Goal: Task Accomplishment & Management: Manage account settings

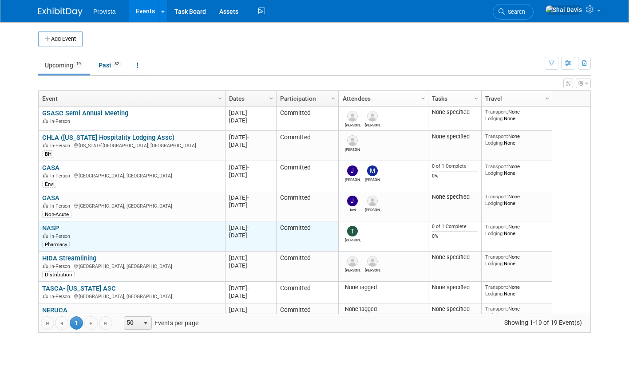
click at [49, 230] on link "NASP" at bounding box center [50, 228] width 17 height 8
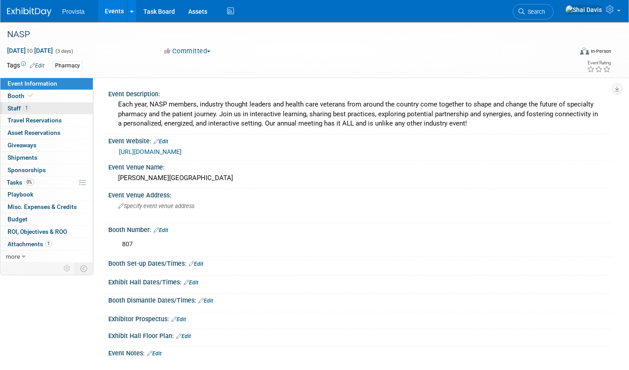
click at [16, 109] on span "Staff 1" at bounding box center [19, 108] width 22 height 7
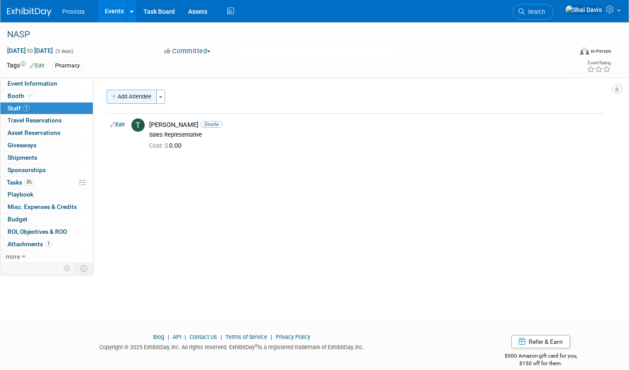
click at [130, 100] on button "Add Attendee" at bounding box center [132, 97] width 50 height 14
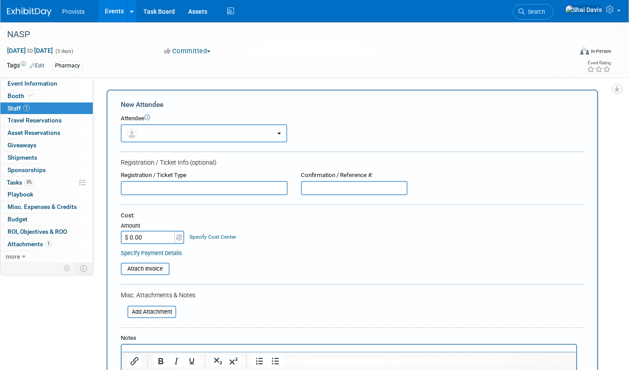
click at [158, 137] on button "button" at bounding box center [204, 133] width 166 height 18
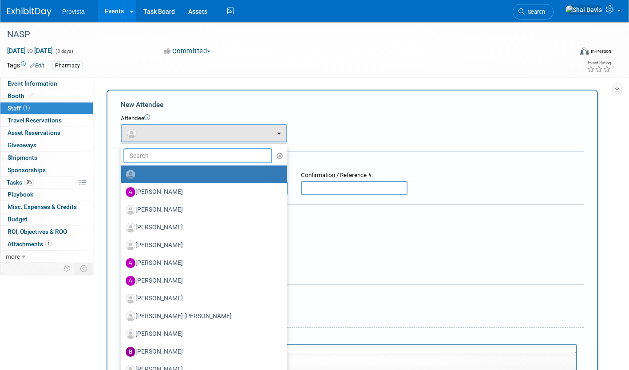
click at [156, 160] on input "text" at bounding box center [197, 155] width 149 height 15
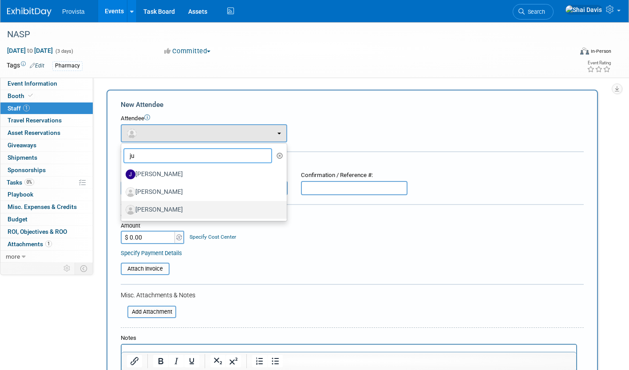
type input "ju"
click at [168, 206] on label "[PERSON_NAME]" at bounding box center [202, 210] width 152 height 14
click at [123, 206] on input "Justyn Okoniewski" at bounding box center [120, 209] width 6 height 6
select select "aa3c6d4c-1ecf-474d-a36b-8381d05bd214"
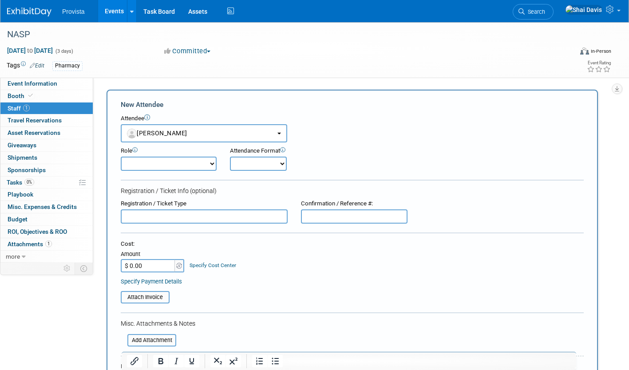
click at [141, 163] on select "Demonstrator Host Planner Presenter Sales Representative Set-up/Dismantle Crew …" at bounding box center [169, 164] width 96 height 14
select select "4"
click at [121, 157] on select "Demonstrator Host Planner Presenter Sales Representative Set-up/Dismantle Crew …" at bounding box center [169, 164] width 96 height 14
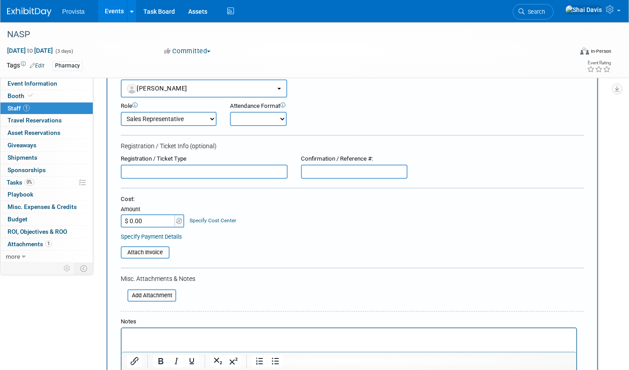
scroll to position [44, 0]
click at [133, 174] on input "text" at bounding box center [204, 172] width 167 height 14
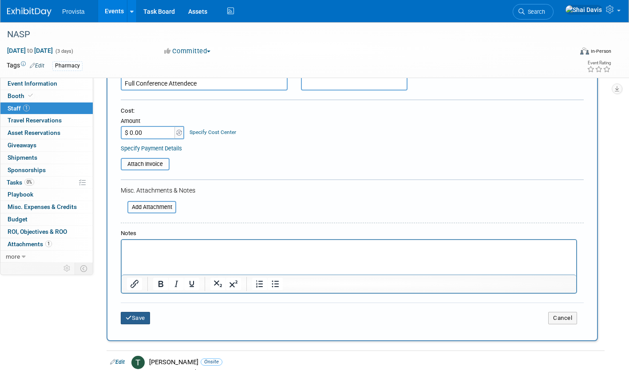
type input "Full Conference Attendece"
click at [134, 318] on button "Save" at bounding box center [135, 318] width 29 height 12
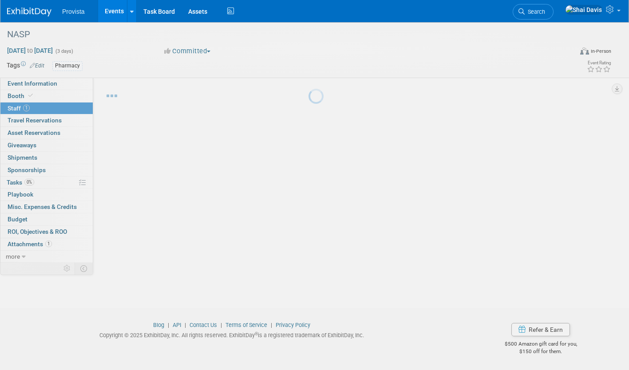
scroll to position [12, 0]
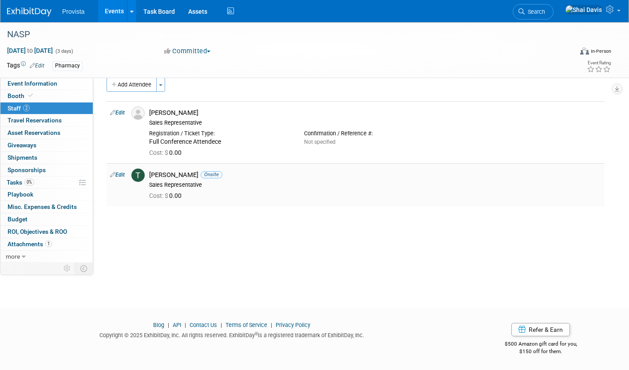
click at [123, 174] on link "Edit" at bounding box center [117, 175] width 15 height 6
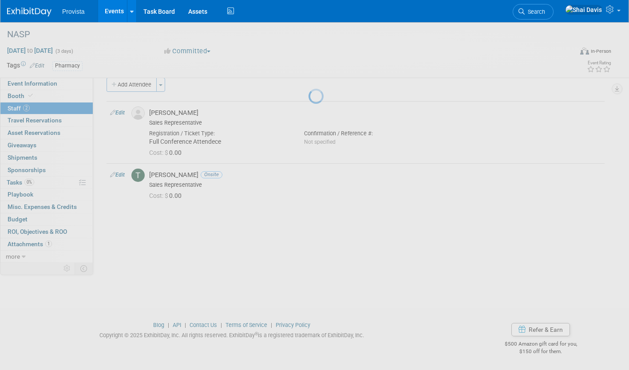
select select "6c7bfa0c-b6e7-4f99-b981-2e124d8d9494"
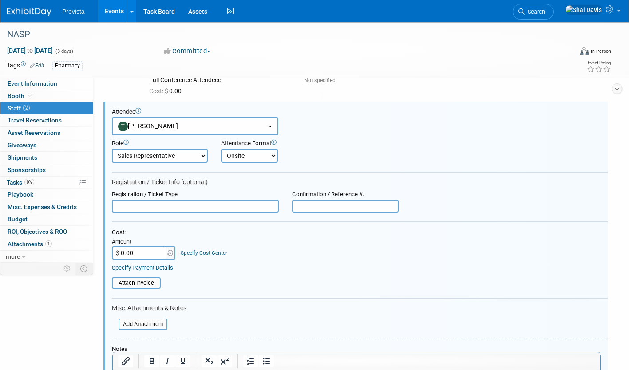
scroll to position [75, 0]
click at [154, 204] on input "text" at bounding box center [195, 205] width 167 height 13
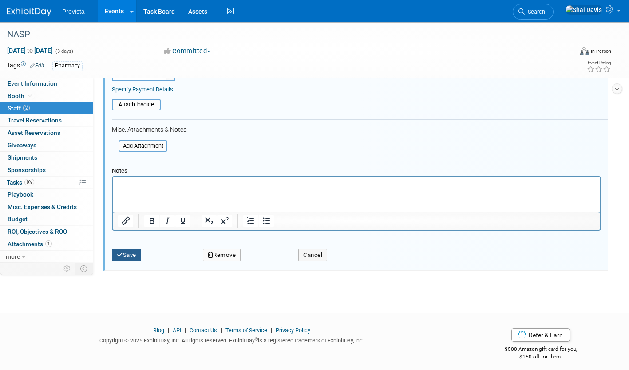
type input "Full Conference Attendence"
click at [123, 253] on button "Save" at bounding box center [126, 255] width 29 height 12
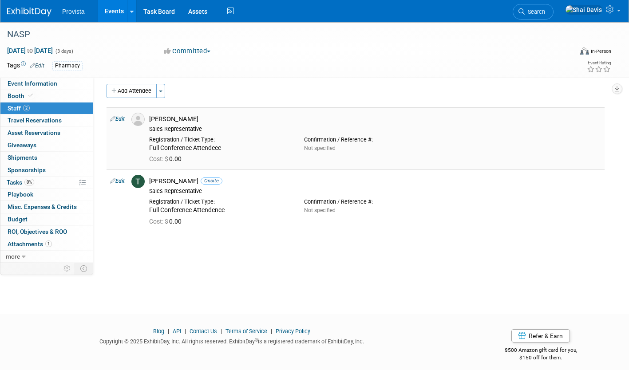
scroll to position [0, 0]
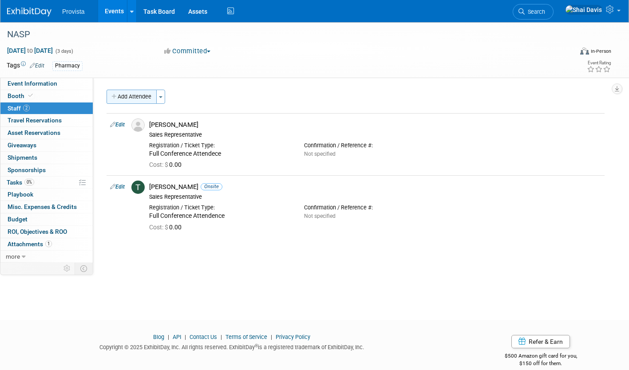
click at [127, 97] on button "Add Attendee" at bounding box center [132, 97] width 50 height 14
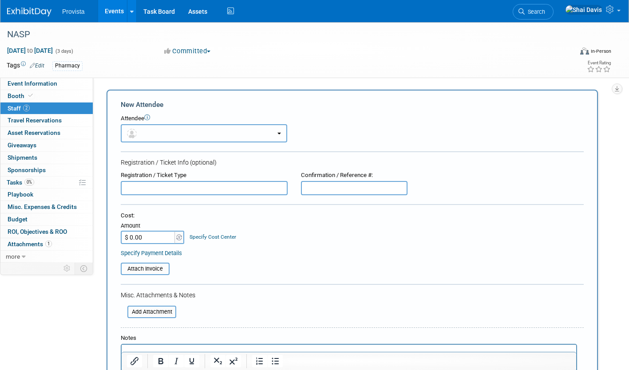
click at [150, 131] on button "button" at bounding box center [204, 133] width 166 height 18
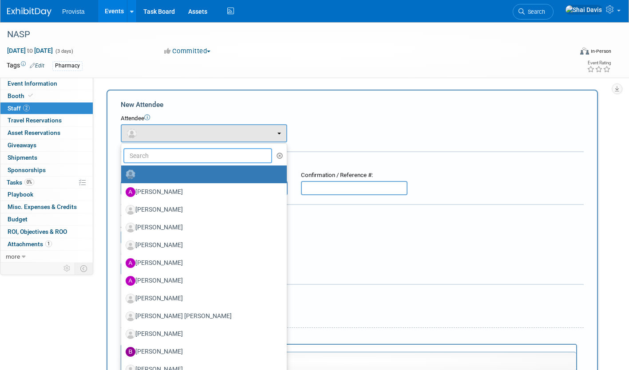
click at [147, 155] on input "text" at bounding box center [197, 155] width 149 height 15
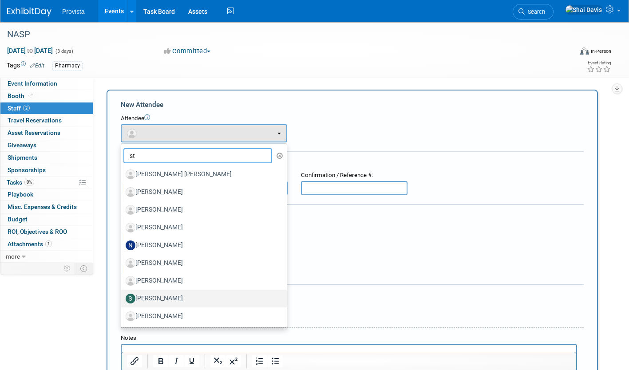
type input "st"
click at [166, 297] on label "[PERSON_NAME]" at bounding box center [202, 299] width 152 height 14
click at [123, 297] on input "Stephanie Miller" at bounding box center [120, 298] width 6 height 6
select select "fb0f512d-c054-47e2-b49e-9a6e3dd8d1a5"
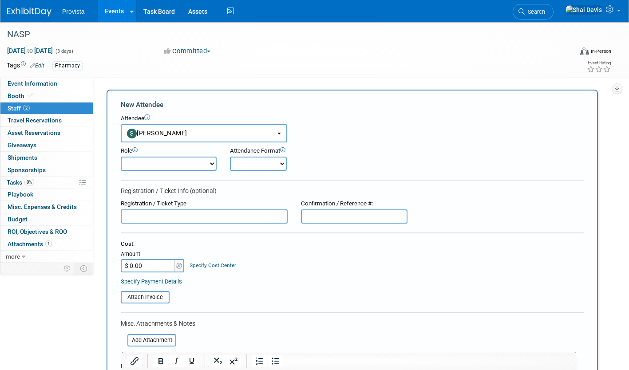
click at [169, 166] on select "Demonstrator Host Planner Presenter Sales Representative Set-up/Dismantle Crew …" at bounding box center [169, 164] width 96 height 14
select select "4"
click at [121, 157] on select "Demonstrator Host Planner Presenter Sales Representative Set-up/Dismantle Crew …" at bounding box center [169, 164] width 96 height 14
click at [138, 214] on input "text" at bounding box center [204, 217] width 167 height 14
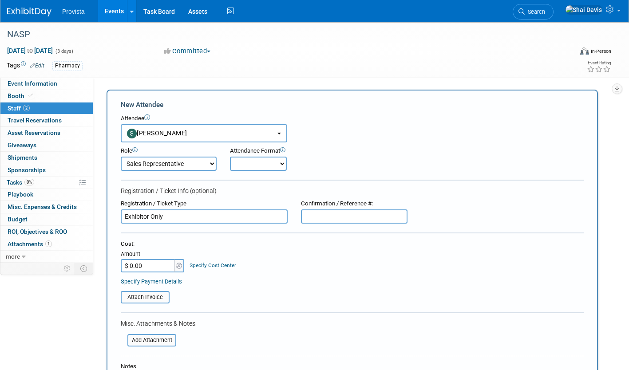
type input "Exhibitor Only"
click at [604, 175] on div "Add Attendee Toggle Dropdown Quick -Tag Attendees Apply X (me) select all cancel" at bounding box center [355, 282] width 511 height 385
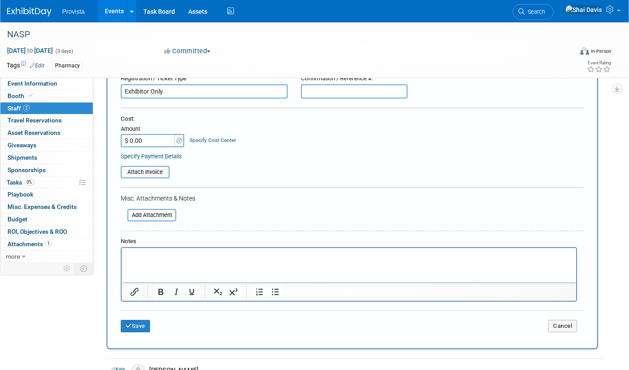
scroll to position [133, 0]
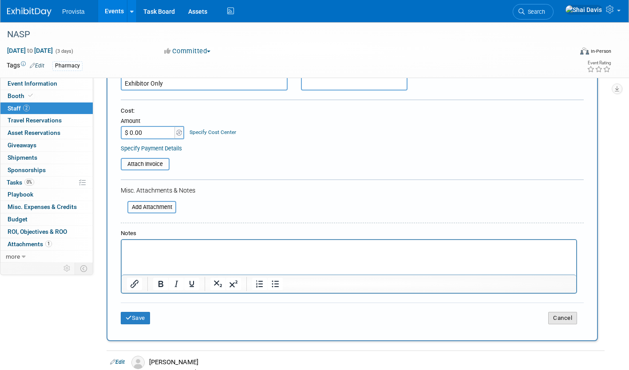
click at [558, 316] on button "Cancel" at bounding box center [562, 318] width 29 height 12
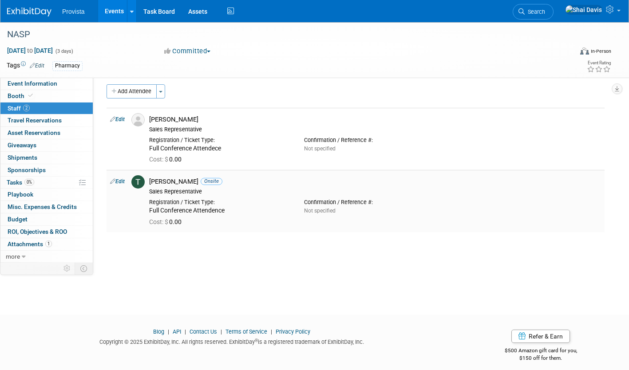
scroll to position [0, 0]
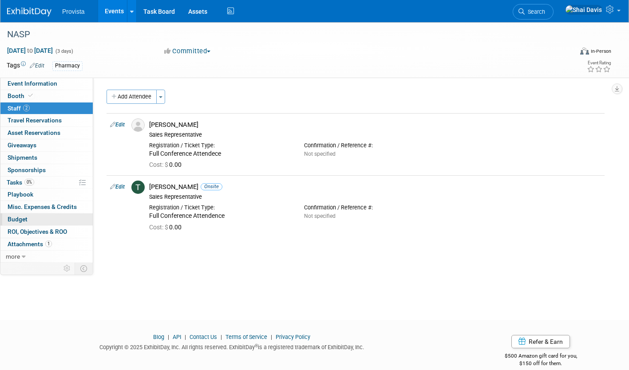
click at [30, 222] on link "Budget" at bounding box center [46, 219] width 92 height 12
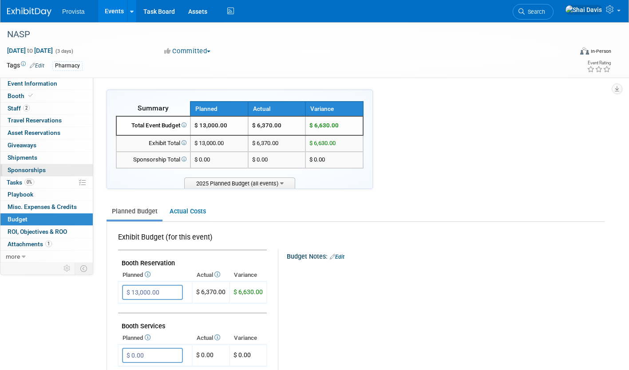
click at [40, 166] on span "Sponsorships 0" at bounding box center [27, 169] width 38 height 7
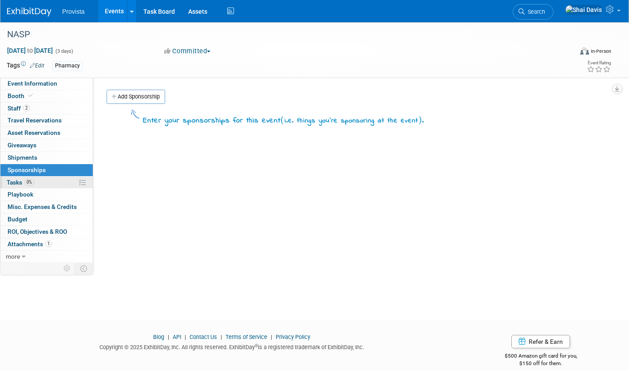
click at [20, 181] on span "Tasks 0%" at bounding box center [21, 182] width 28 height 7
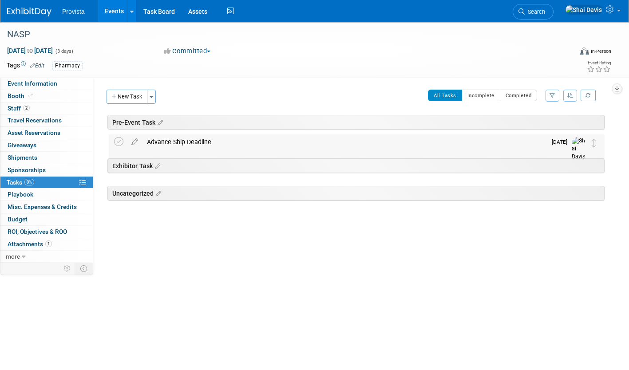
click at [269, 143] on div "Advance Ship Deadline" at bounding box center [344, 141] width 404 height 15
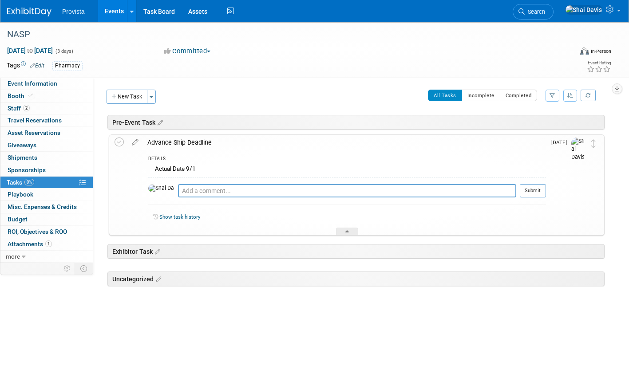
click at [180, 169] on div "Actual Date 9/1" at bounding box center [347, 170] width 398 height 14
click at [133, 143] on icon at bounding box center [135, 140] width 16 height 11
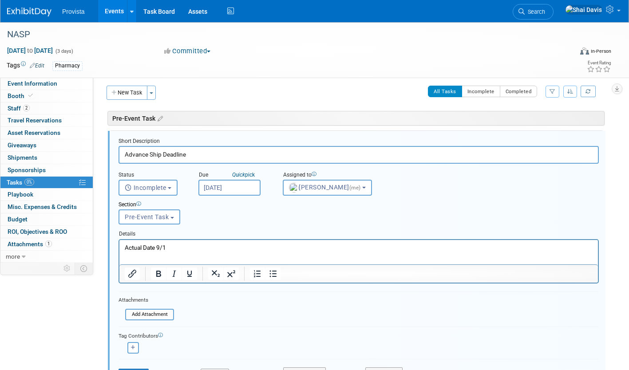
scroll to position [5, 0]
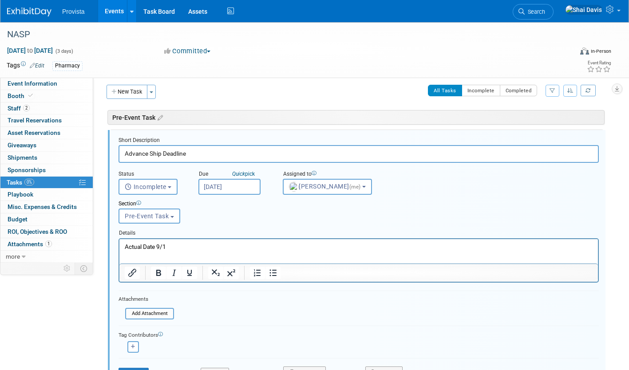
click at [176, 247] on p "Actual Date 9/1" at bounding box center [359, 246] width 468 height 8
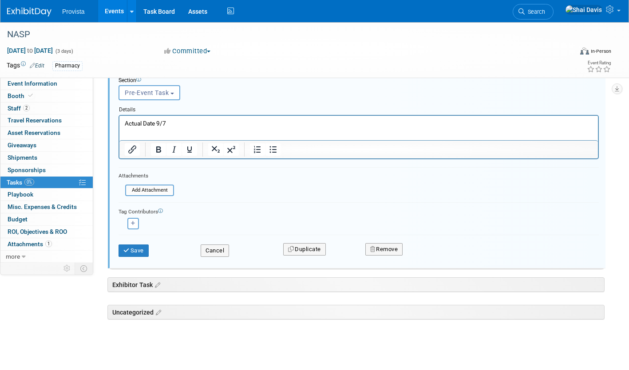
scroll to position [137, 0]
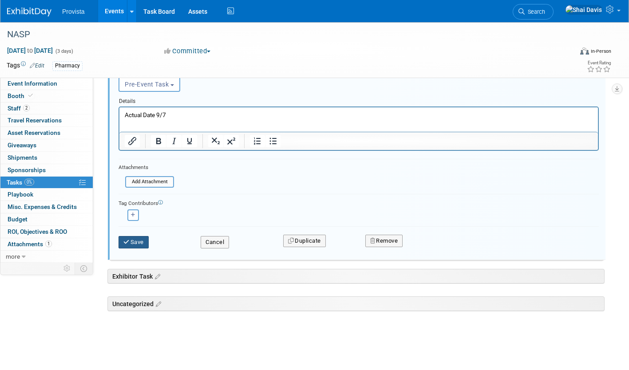
click at [135, 245] on button "Save" at bounding box center [134, 242] width 30 height 12
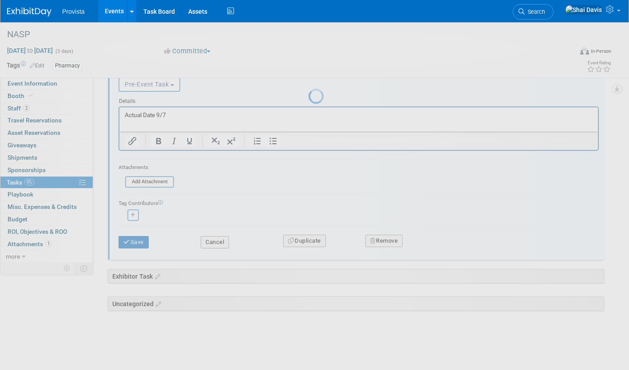
scroll to position [0, 0]
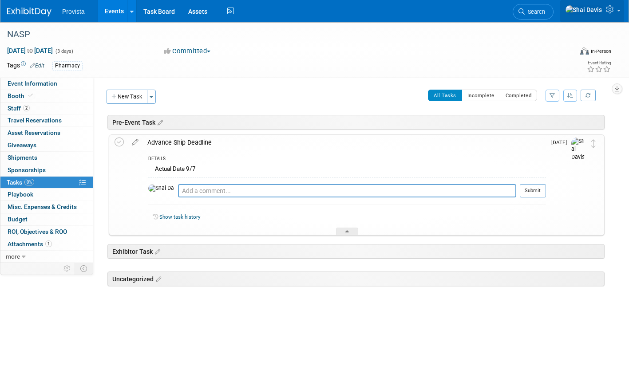
click at [608, 12] on icon at bounding box center [611, 9] width 10 height 8
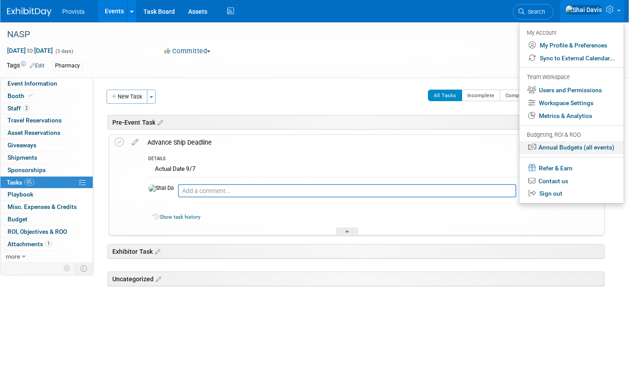
click at [559, 150] on link "Annual Budgets (all events)" at bounding box center [571, 147] width 104 height 13
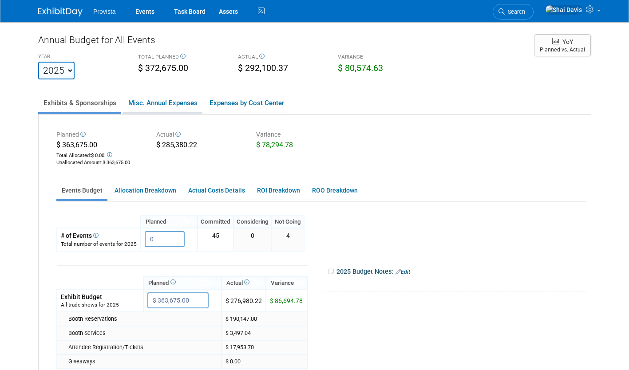
click at [150, 103] on link "Misc. Annual Expenses" at bounding box center [162, 103] width 79 height 19
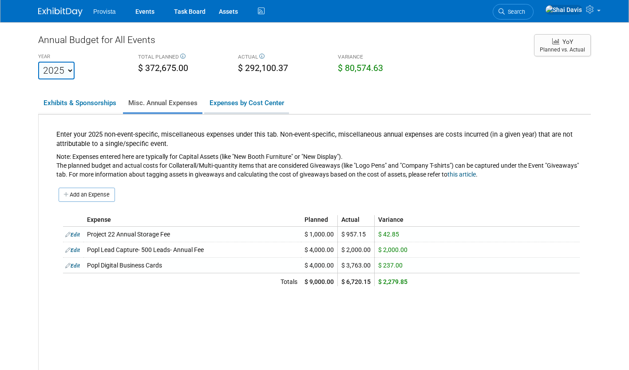
click at [223, 106] on link "Expenses by Cost Center" at bounding box center [246, 103] width 85 height 19
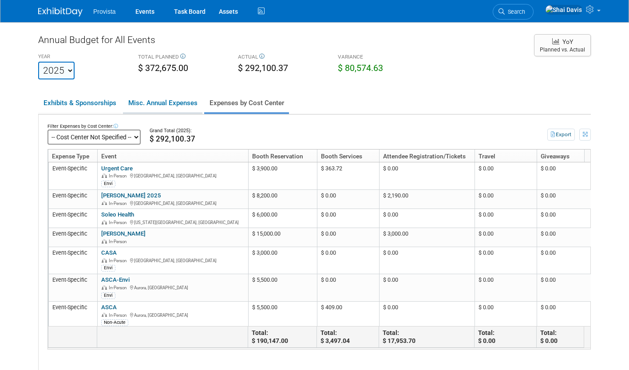
click at [165, 103] on link "Misc. Annual Expenses" at bounding box center [162, 103] width 79 height 19
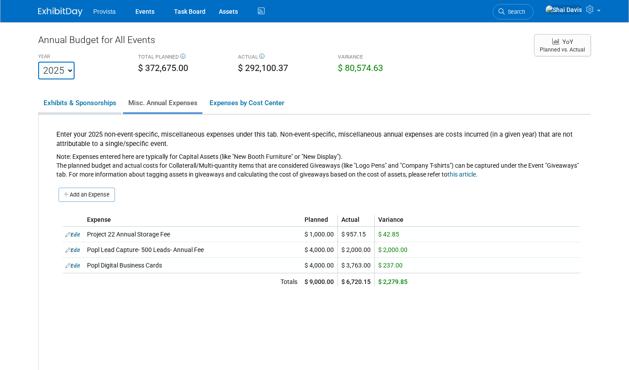
click at [71, 103] on link "Exhibits & Sponsorships" at bounding box center [79, 103] width 83 height 19
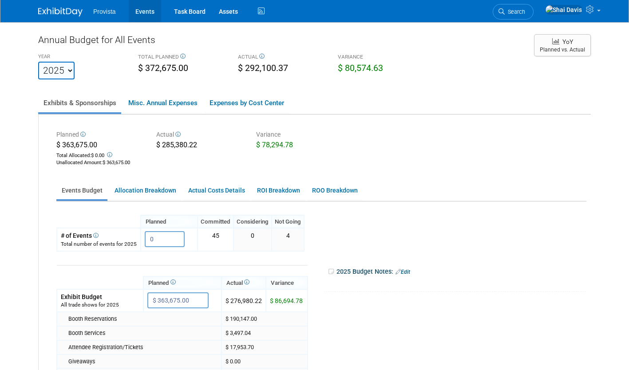
click at [141, 13] on link "Events" at bounding box center [145, 11] width 32 height 22
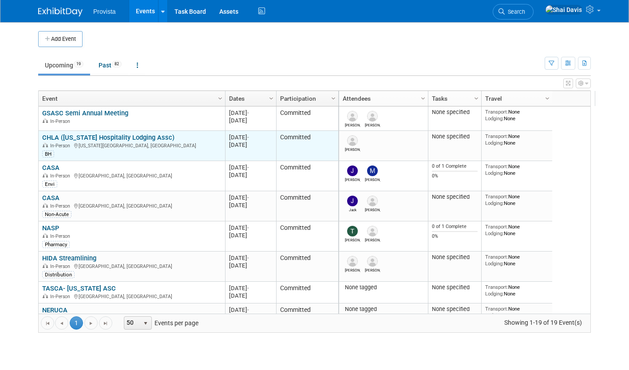
click at [51, 138] on link "CHLA ([US_STATE] Hospitality Lodging Assc)" at bounding box center [108, 138] width 132 height 8
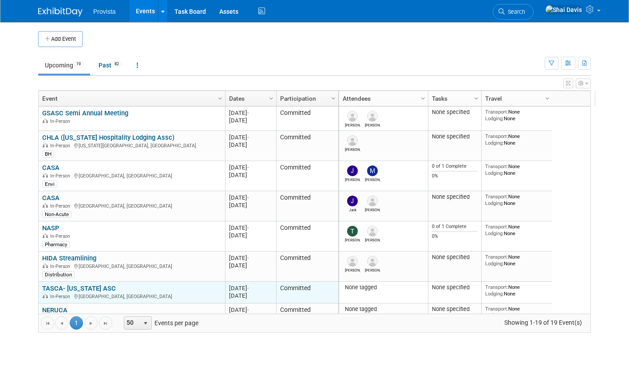
scroll to position [53, 0]
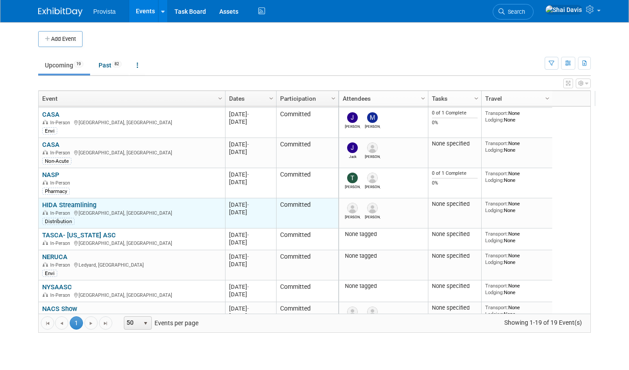
click at [51, 209] on div "HIDA Streamlining In-Person Indianapolis, IN Distribution" at bounding box center [131, 213] width 179 height 24
click at [53, 205] on link "HIDA Streamlining" at bounding box center [69, 205] width 54 height 8
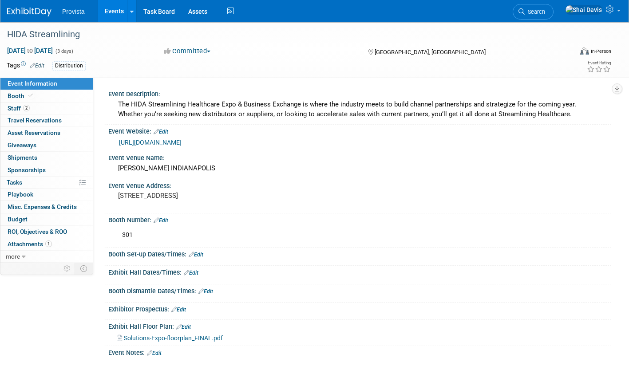
click at [109, 15] on link "Events" at bounding box center [114, 11] width 32 height 22
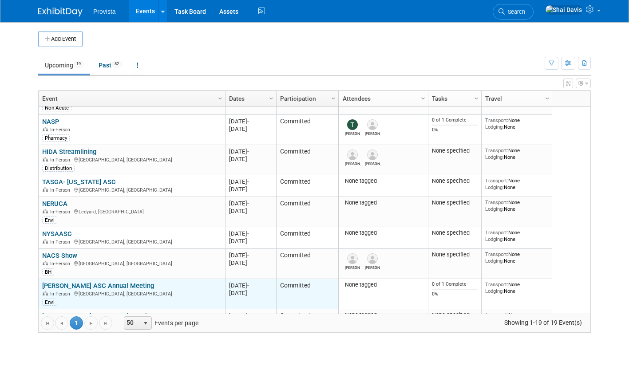
scroll to position [160, 0]
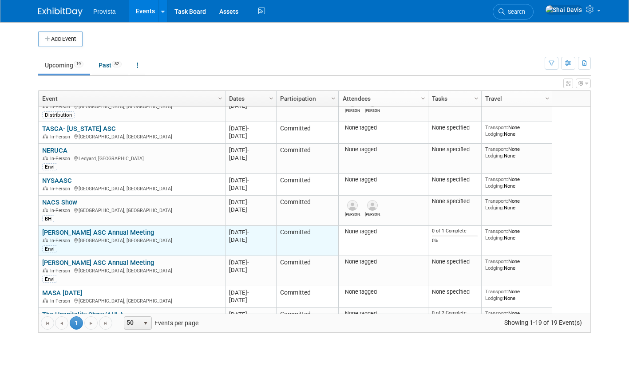
click at [89, 235] on link "[PERSON_NAME] ASC Annual Meeting" at bounding box center [98, 233] width 112 height 8
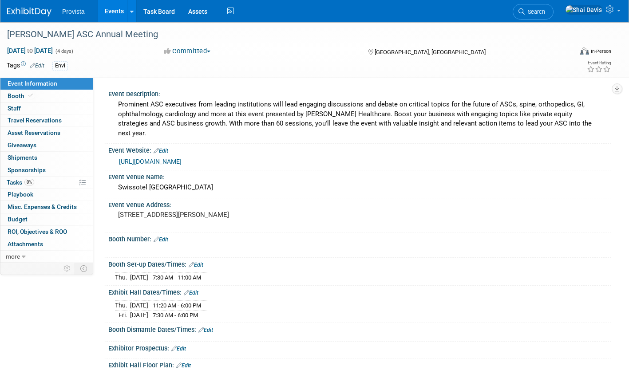
click at [42, 67] on link "Edit" at bounding box center [37, 66] width 15 height 6
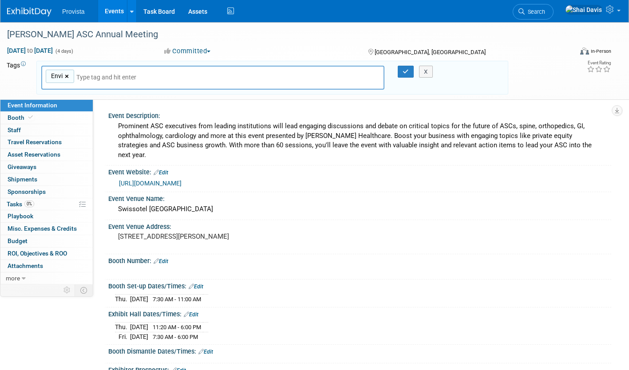
click at [67, 76] on link "×" at bounding box center [68, 76] width 6 height 10
click at [406, 69] on icon "button" at bounding box center [406, 72] width 6 height 6
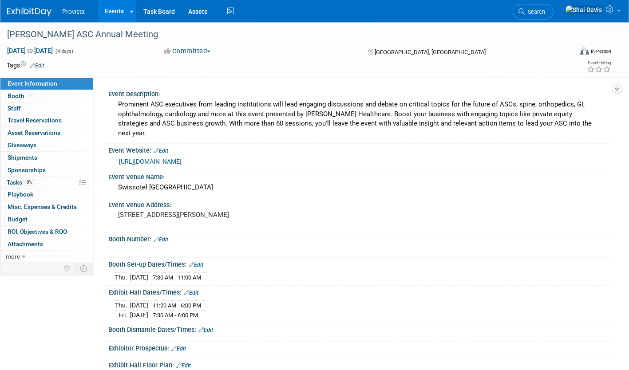
click at [116, 9] on link "Events" at bounding box center [114, 11] width 32 height 22
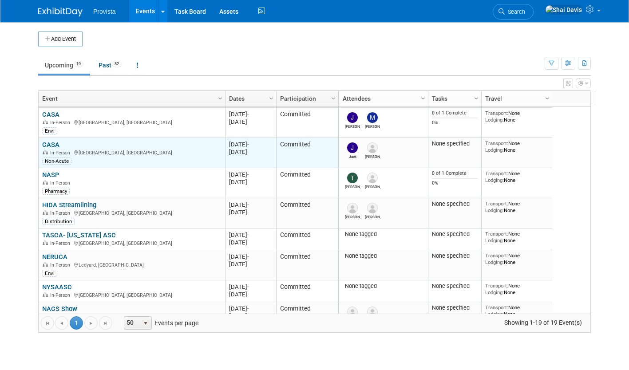
scroll to position [107, 0]
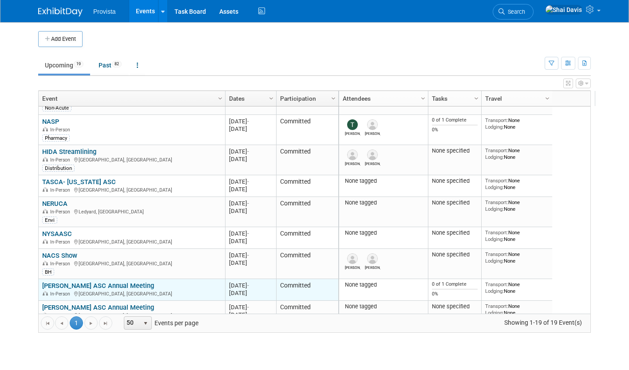
click at [69, 284] on link "[PERSON_NAME] ASC Annual Meeting" at bounding box center [98, 286] width 112 height 8
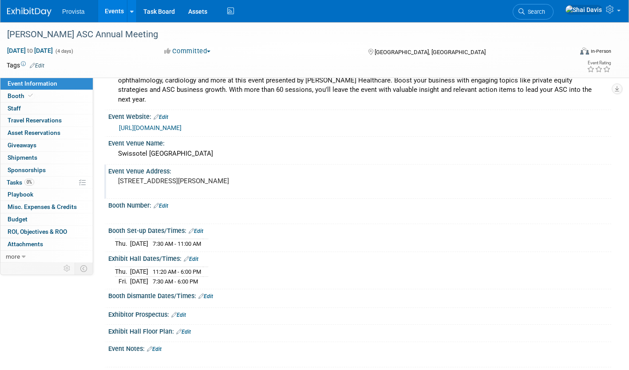
scroll to position [44, 0]
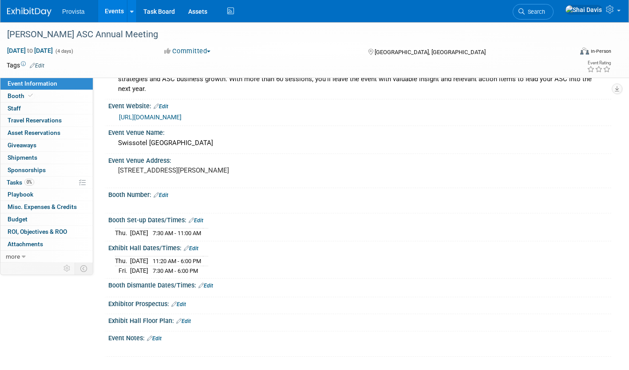
click at [211, 283] on link "Edit" at bounding box center [205, 286] width 15 height 6
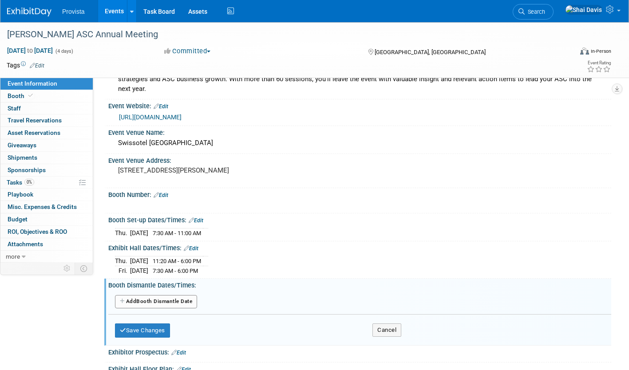
click at [162, 295] on button "Add Another Booth Dismantle Date" at bounding box center [156, 301] width 82 height 13
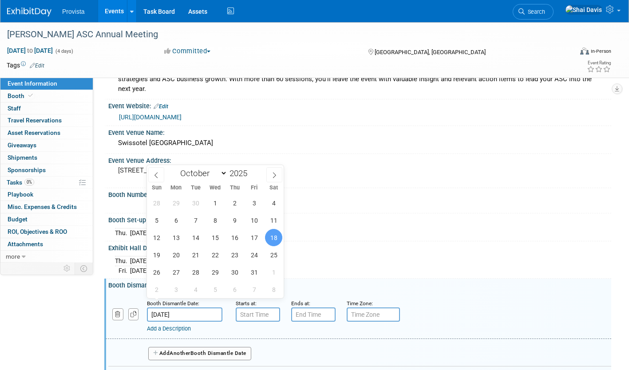
click at [193, 308] on input "Oct 18, 2025" at bounding box center [184, 315] width 75 height 14
click at [248, 238] on span "17" at bounding box center [253, 237] width 17 height 17
type input "Oct 17, 2025"
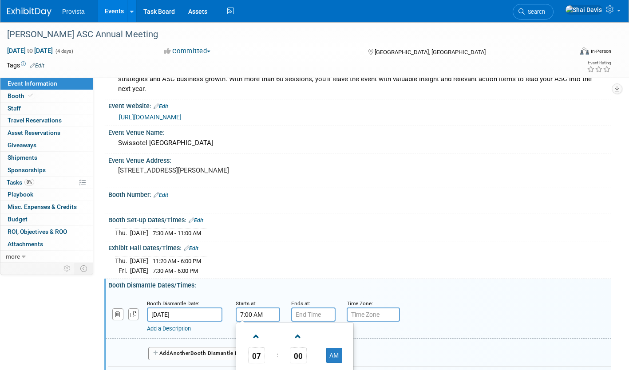
click at [248, 308] on input "7:00 AM" at bounding box center [258, 315] width 44 height 14
drag, startPoint x: 265, startPoint y: 302, endPoint x: 225, endPoint y: 304, distance: 40.9
click at [225, 304] on div "Booth Dismantle Date: Oct 17, 2025 Starts at: 7:00 AM 07 : 00 AM 12 01 02 03 04…" at bounding box center [359, 316] width 506 height 45
type input "6:00 PM"
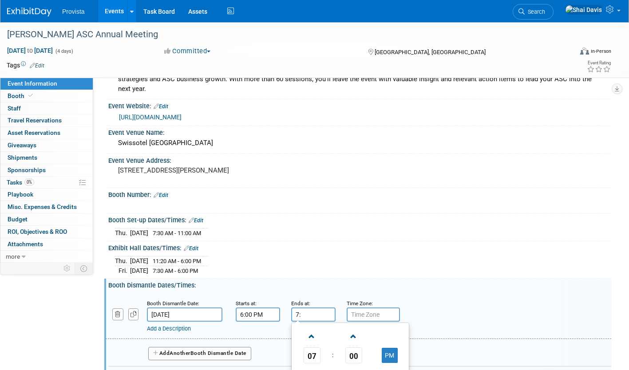
type input "7"
click at [327, 279] on div "Booth Dismantle Dates/Times: Edit" at bounding box center [359, 284] width 503 height 11
click at [321, 308] on input "11:00 AM" at bounding box center [313, 315] width 44 height 14
type input "11:00 PM"
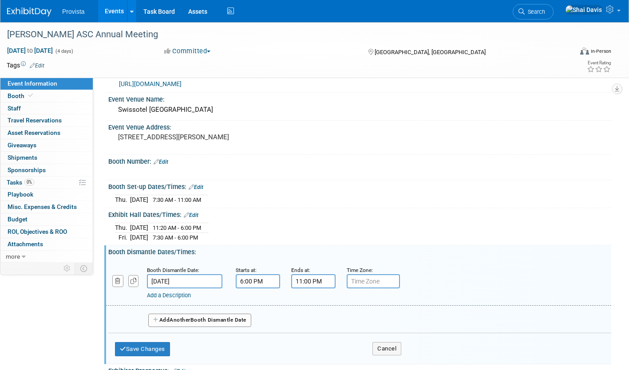
scroll to position [89, 0]
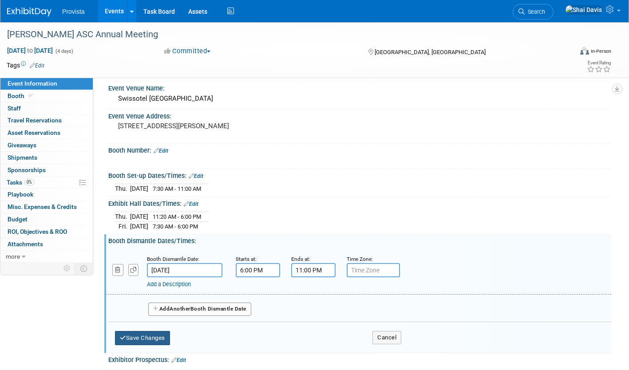
click at [150, 331] on button "Save Changes" at bounding box center [142, 338] width 55 height 14
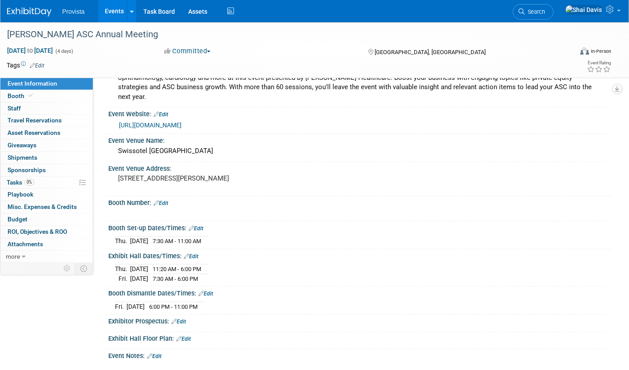
scroll to position [0, 0]
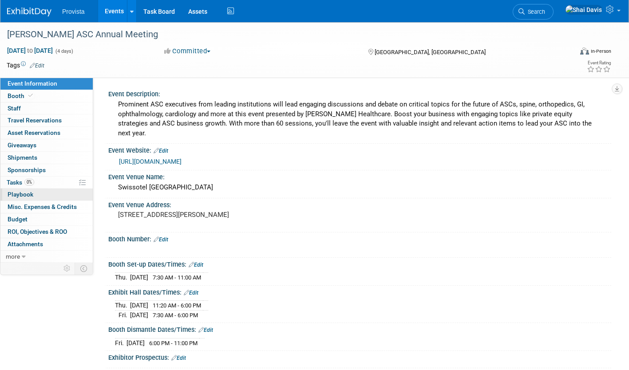
click at [28, 194] on span "Playbook 0" at bounding box center [21, 194] width 26 height 7
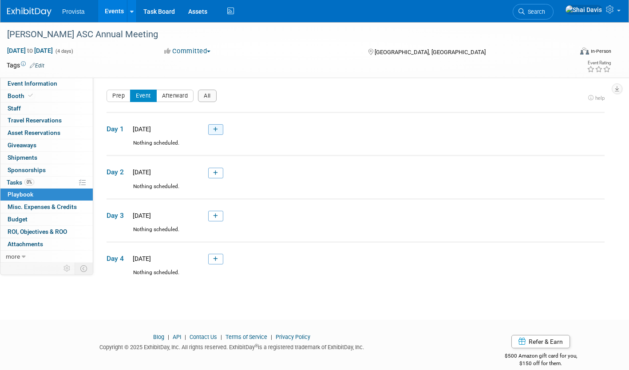
click at [213, 130] on icon at bounding box center [215, 129] width 5 height 5
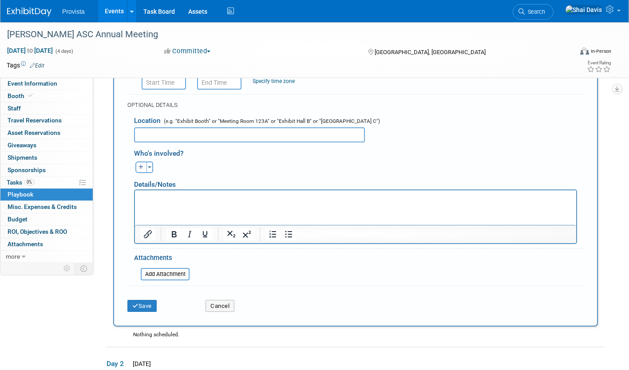
scroll to position [163, 0]
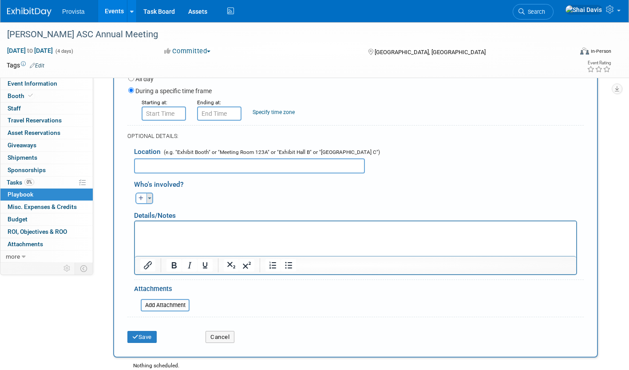
click at [149, 199] on button "Toggle Dropdown" at bounding box center [149, 199] width 7 height 12
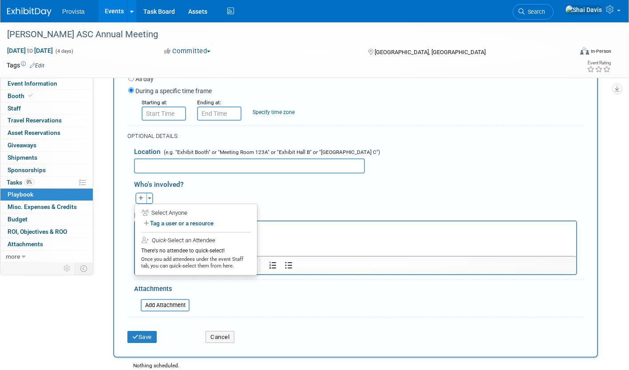
click at [425, 182] on div "Who's involved?" at bounding box center [359, 183] width 450 height 15
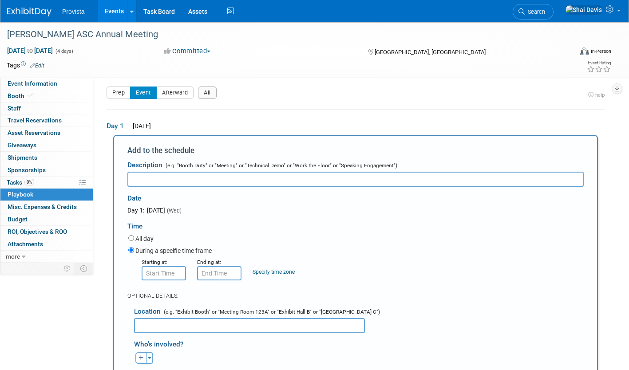
scroll to position [0, 0]
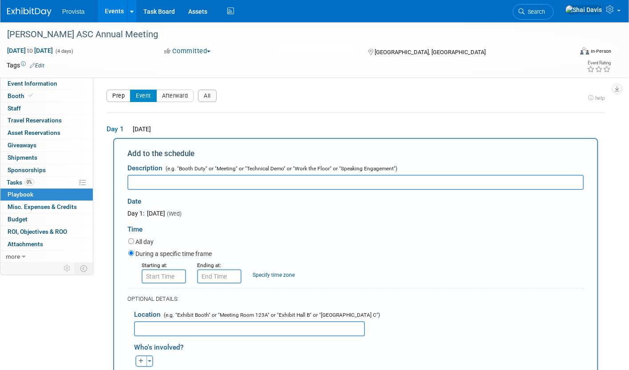
click at [116, 93] on button "Prep" at bounding box center [119, 96] width 24 height 12
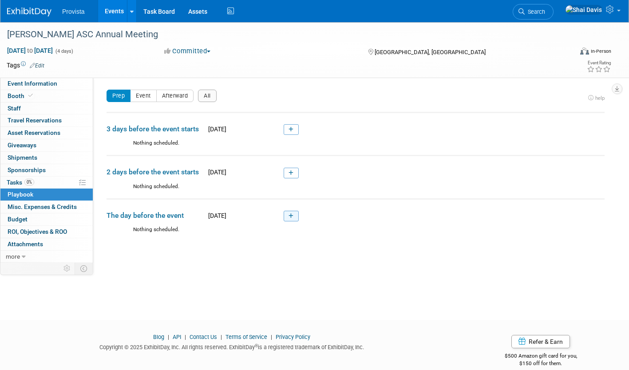
click at [289, 216] on icon at bounding box center [291, 215] width 5 height 5
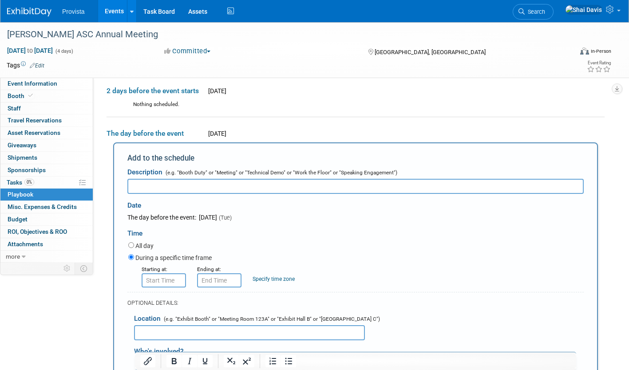
scroll to position [72, 0]
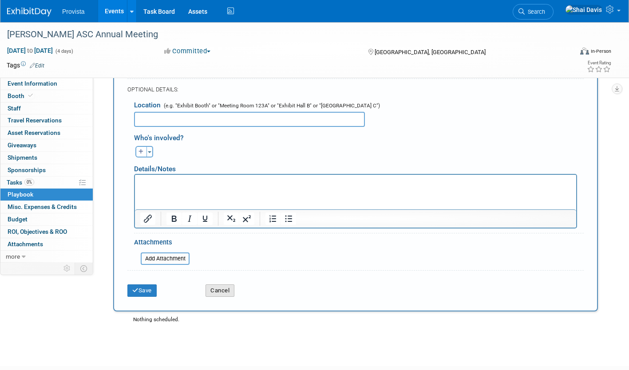
click at [218, 291] on button "Cancel" at bounding box center [220, 291] width 29 height 12
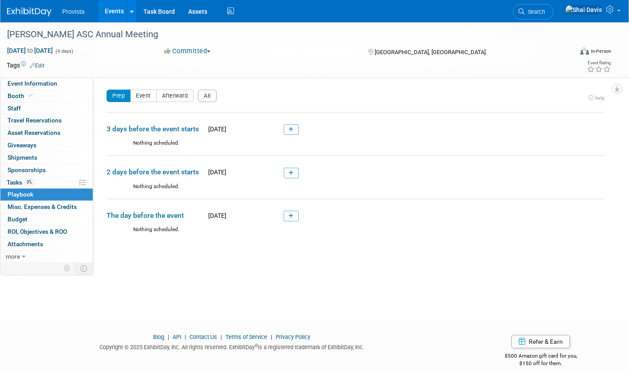
scroll to position [0, 0]
click at [616, 87] on icon "button" at bounding box center [617, 89] width 4 height 6
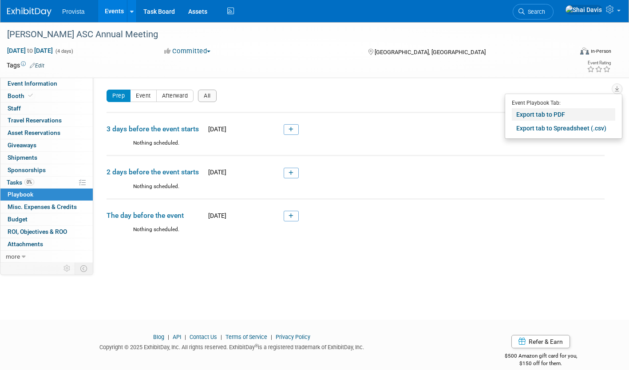
click at [546, 114] on link "Export tab to PDF" at bounding box center [563, 114] width 103 height 12
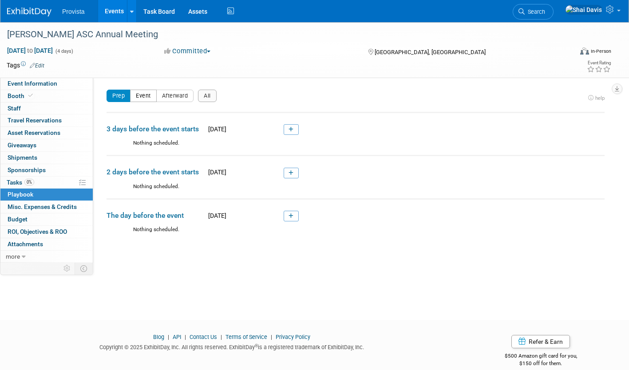
click at [146, 99] on button "Event" at bounding box center [143, 96] width 27 height 12
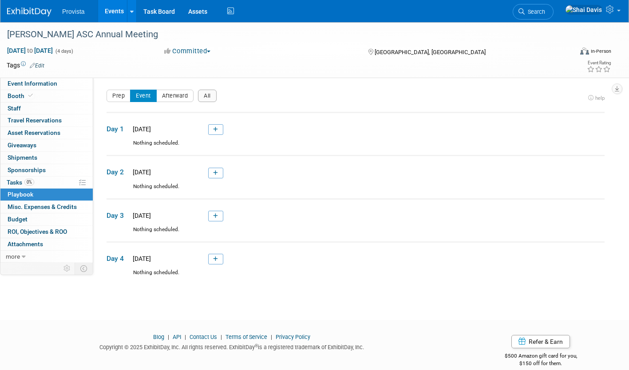
click at [215, 136] on td "Day 1 Wed. Oct 15, 2025" at bounding box center [356, 125] width 498 height 27
click at [216, 132] on icon at bounding box center [215, 129] width 5 height 5
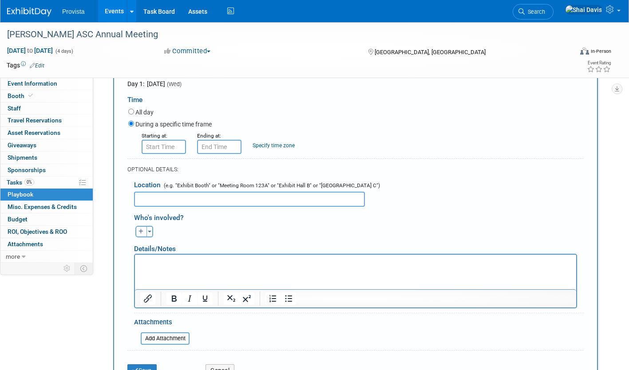
scroll to position [163, 0]
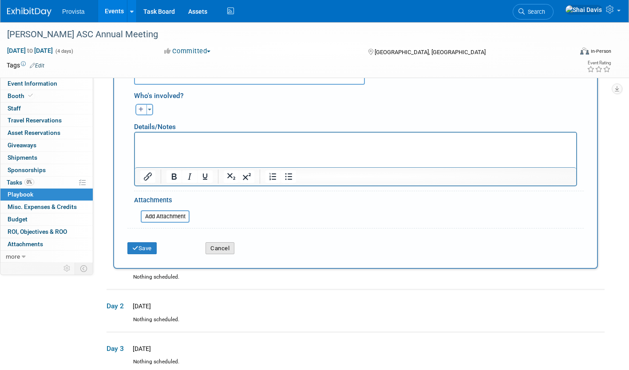
click at [222, 250] on button "Cancel" at bounding box center [220, 248] width 29 height 12
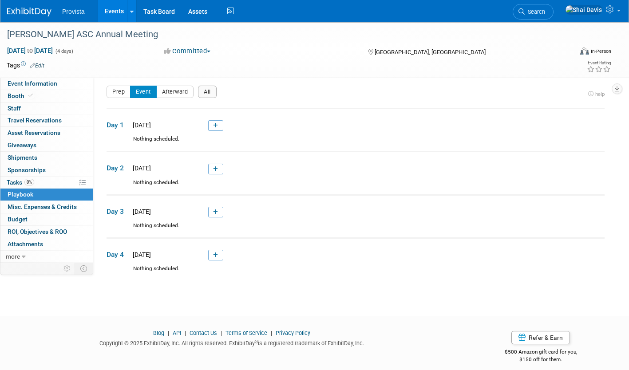
scroll to position [0, 0]
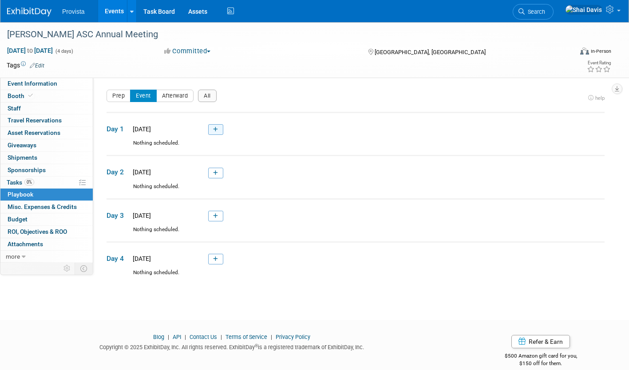
click at [214, 129] on icon at bounding box center [215, 129] width 5 height 5
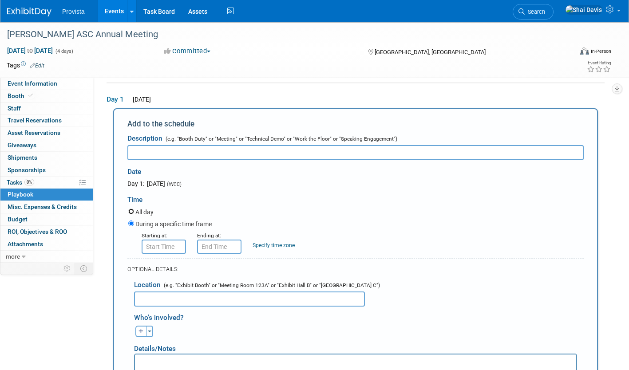
click at [134, 213] on input "All day" at bounding box center [131, 212] width 6 height 6
radio input "true"
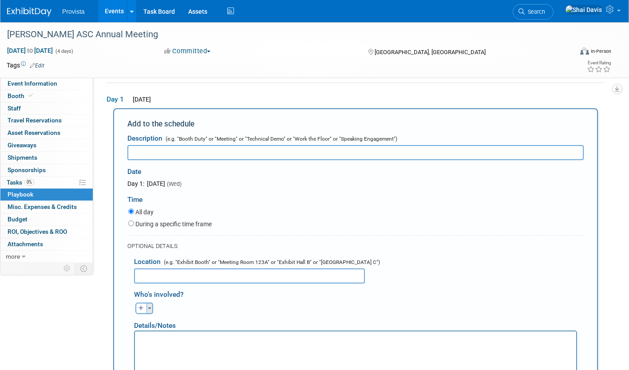
click at [150, 307] on button "Toggle Dropdown" at bounding box center [149, 309] width 7 height 12
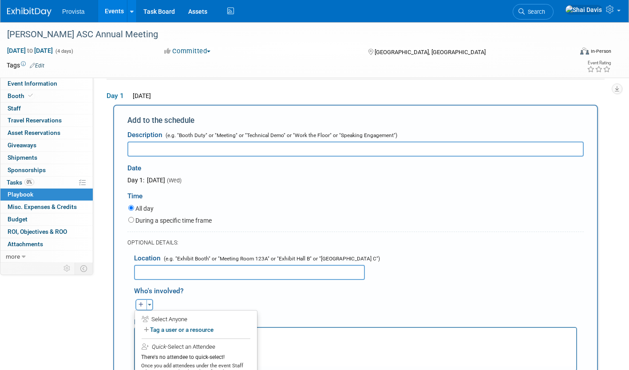
scroll to position [119, 0]
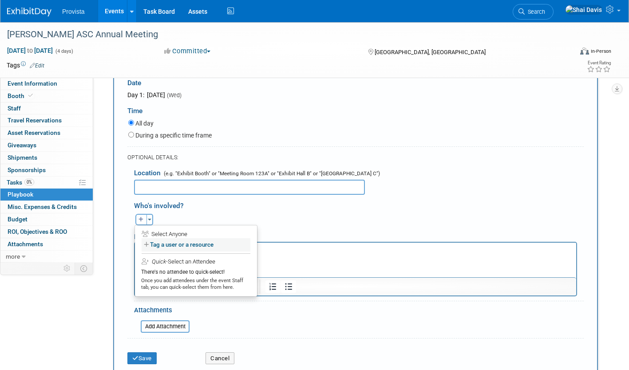
click at [156, 249] on label "Tag a user or a resource" at bounding box center [196, 244] width 109 height 13
select select
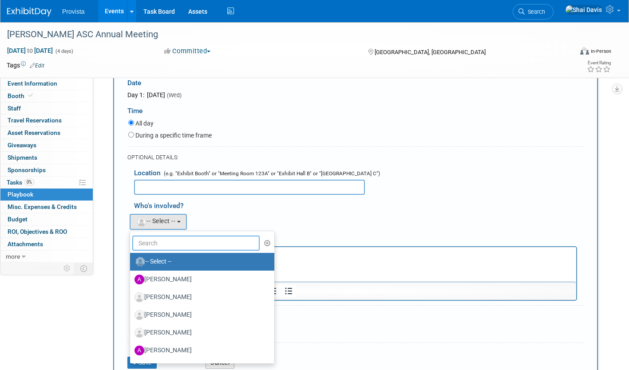
click at [158, 247] on input "text" at bounding box center [195, 243] width 127 height 15
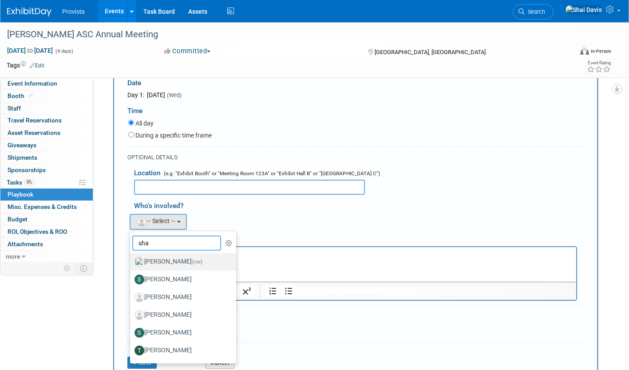
type input "sha"
click at [162, 263] on label "Shai Davis (me)" at bounding box center [180, 262] width 93 height 14
click at [131, 263] on input "Shai Davis (me)" at bounding box center [129, 261] width 6 height 6
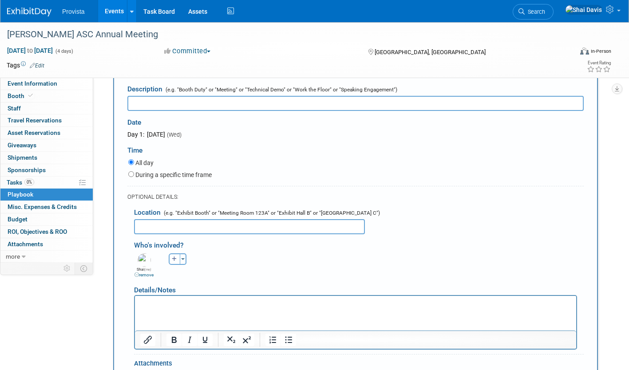
scroll to position [30, 0]
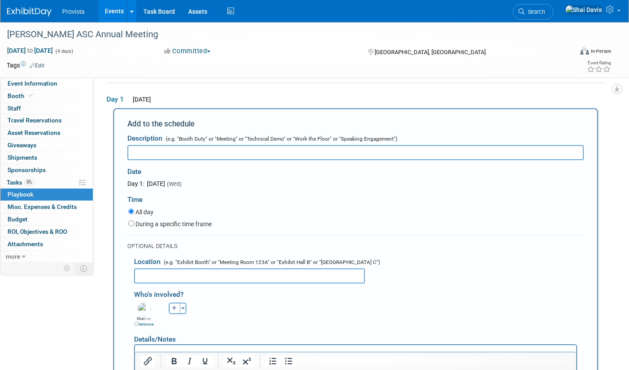
click at [148, 161] on div "Date" at bounding box center [218, 169] width 182 height 19
click at [151, 158] on input "text" at bounding box center [355, 152] width 456 height 15
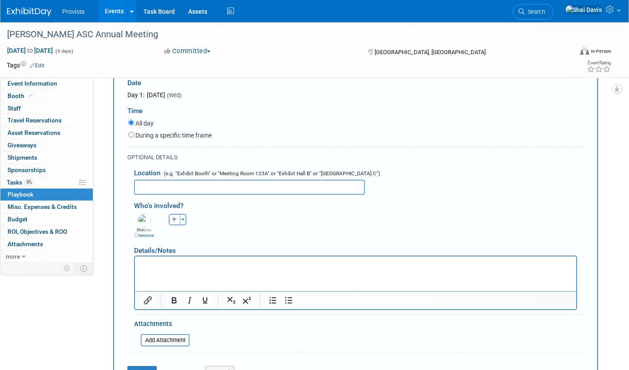
scroll to position [163, 0]
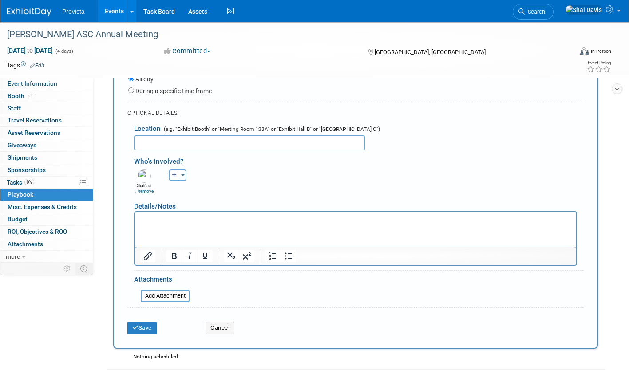
type input "Onsite Management"
click at [154, 223] on p "Rich Text Area. Press ALT-0 for help." at bounding box center [355, 219] width 431 height 9
click at [153, 330] on button "Save" at bounding box center [141, 328] width 29 height 12
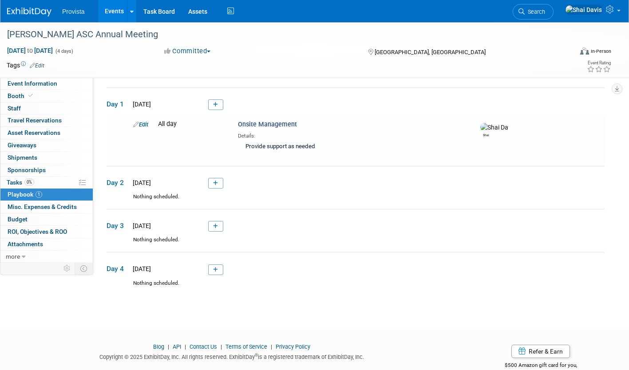
scroll to position [29, 0]
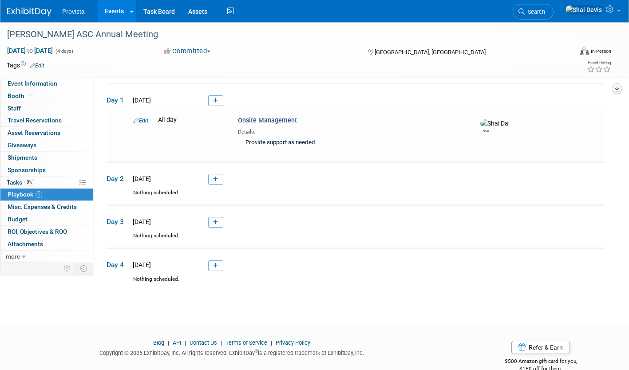
click at [617, 88] on icon "button" at bounding box center [617, 89] width 4 height 6
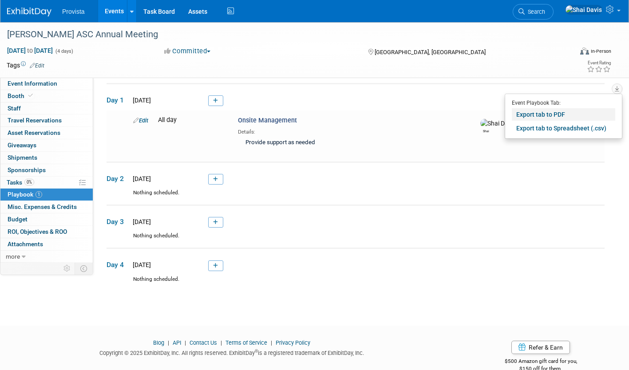
click at [537, 115] on link "Export tab to PDF" at bounding box center [563, 114] width 103 height 12
click at [147, 123] on link "Edit" at bounding box center [140, 120] width 15 height 7
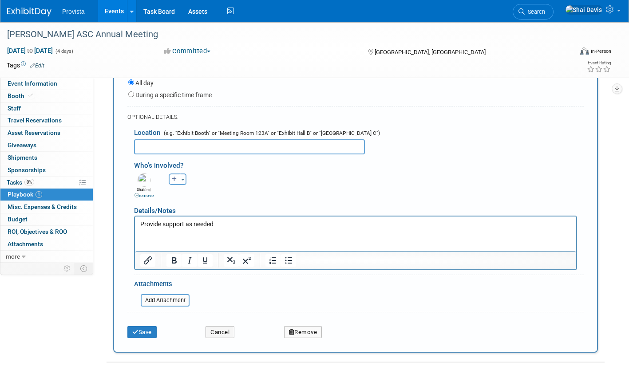
scroll to position [172, 0]
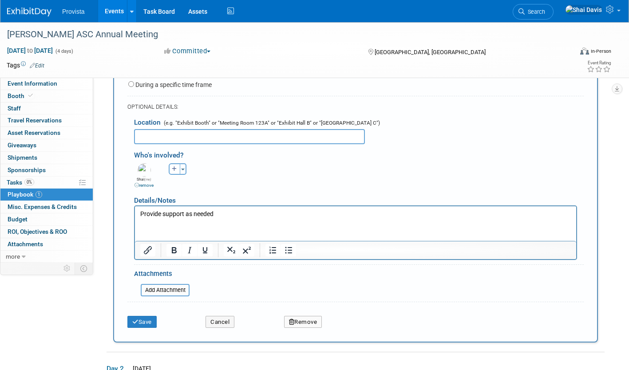
click at [304, 322] on button "Remove" at bounding box center [303, 322] width 38 height 12
click at [354, 330] on link "Yes" at bounding box center [352, 329] width 26 height 14
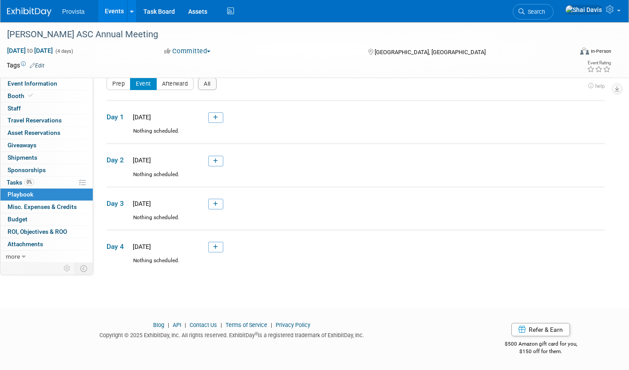
scroll to position [0, 0]
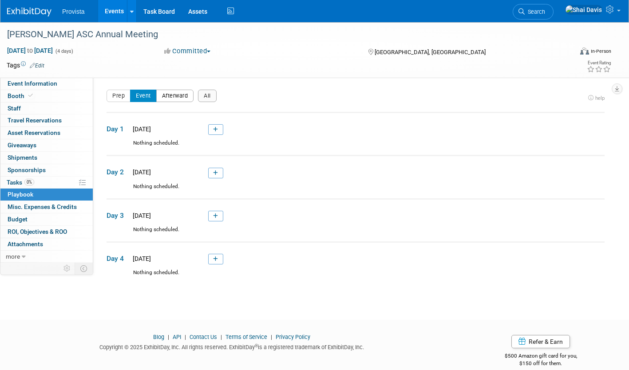
click at [173, 97] on button "Afterward" at bounding box center [175, 96] width 38 height 12
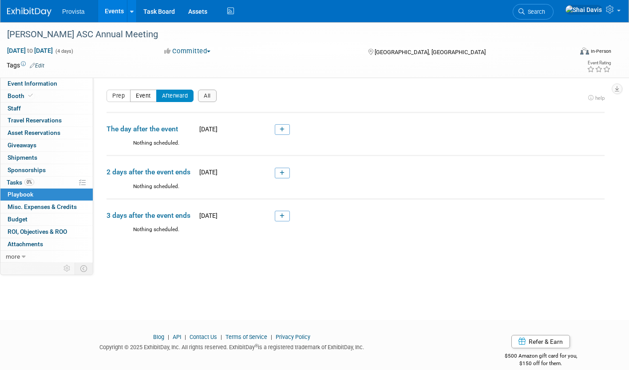
click at [141, 97] on button "Event" at bounding box center [143, 96] width 27 height 12
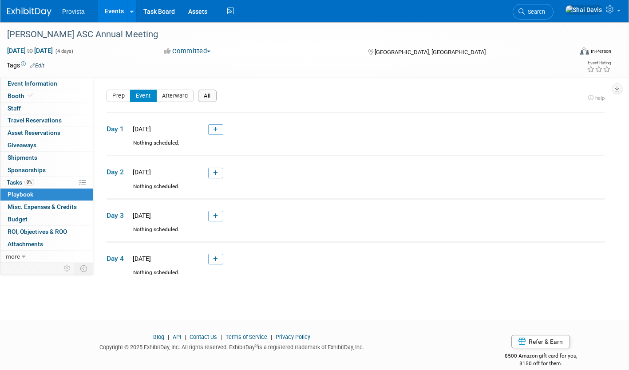
click at [209, 96] on button "All" at bounding box center [207, 96] width 19 height 12
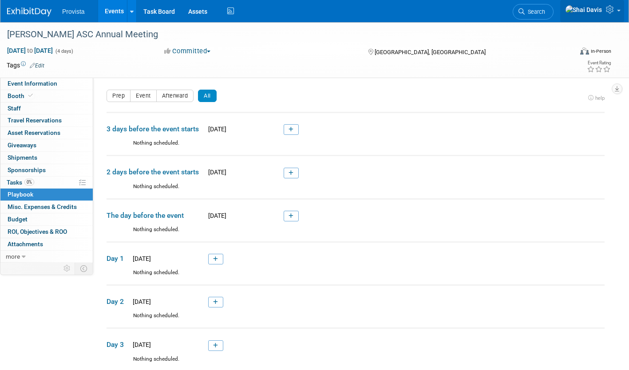
click at [609, 10] on icon at bounding box center [611, 9] width 10 height 8
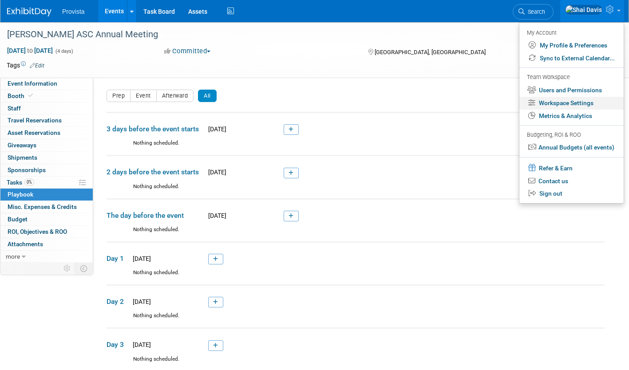
click at [552, 106] on link "Workspace Settings" at bounding box center [571, 103] width 104 height 13
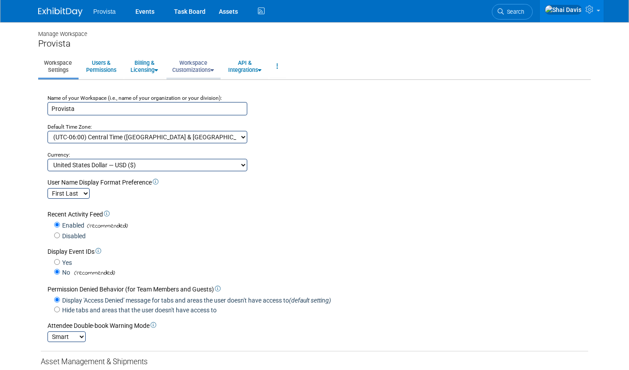
click at [198, 60] on link "Workspace Customizations" at bounding box center [192, 66] width 53 height 22
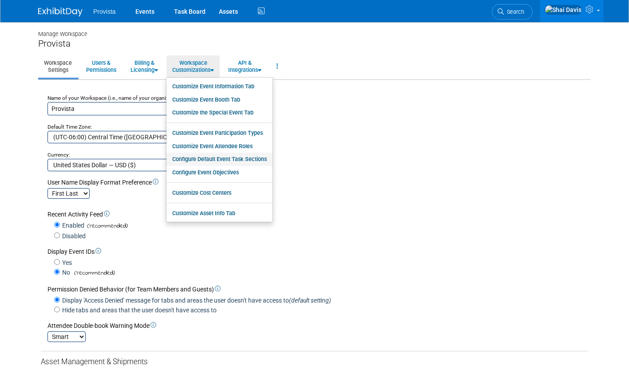
click at [198, 162] on link "Configure Default Event Task Sections" at bounding box center [219, 159] width 106 height 13
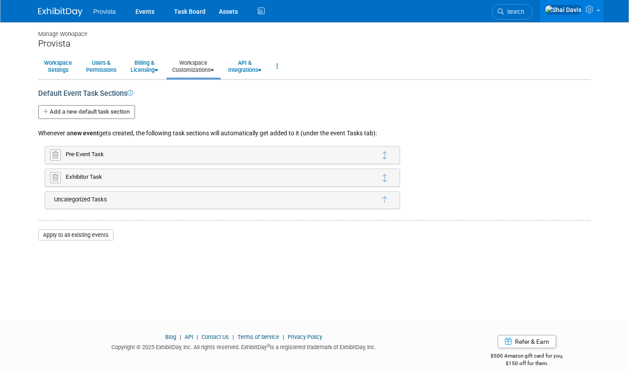
click at [202, 67] on link "Workspace Customizations" at bounding box center [192, 66] width 53 height 22
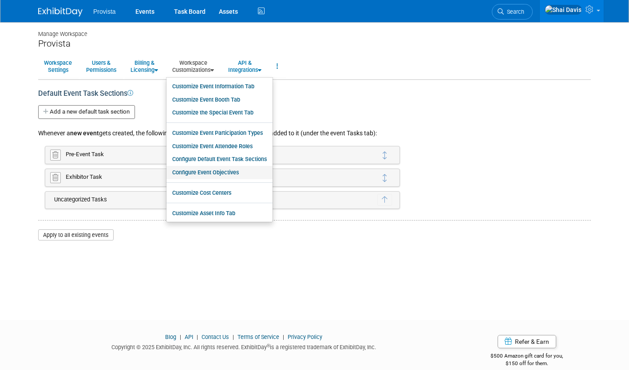
click at [202, 176] on link "Configure Event Objectives" at bounding box center [219, 172] width 106 height 13
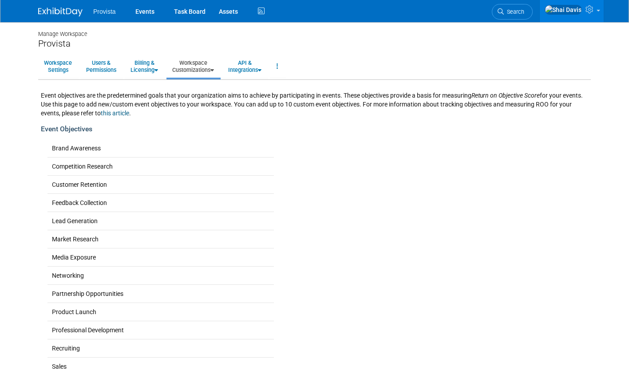
click at [205, 69] on link "Workspace Customizations" at bounding box center [192, 66] width 53 height 22
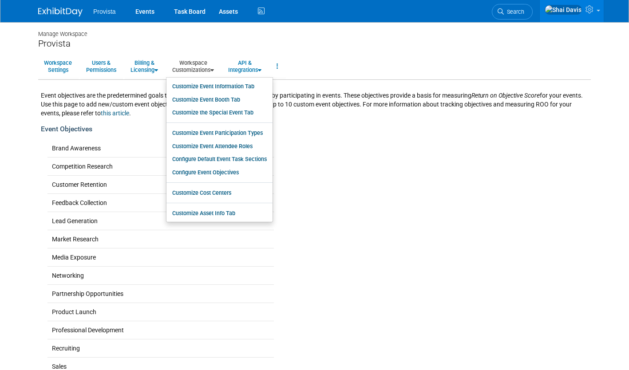
click at [131, 134] on div "Event Objectives" at bounding box center [314, 129] width 547 height 10
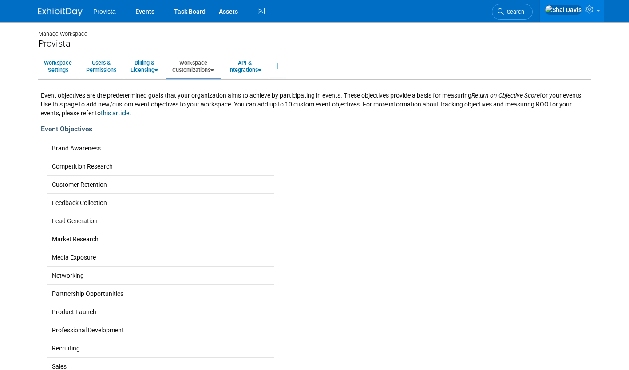
click at [185, 67] on link "Workspace Customizations" at bounding box center [192, 66] width 53 height 22
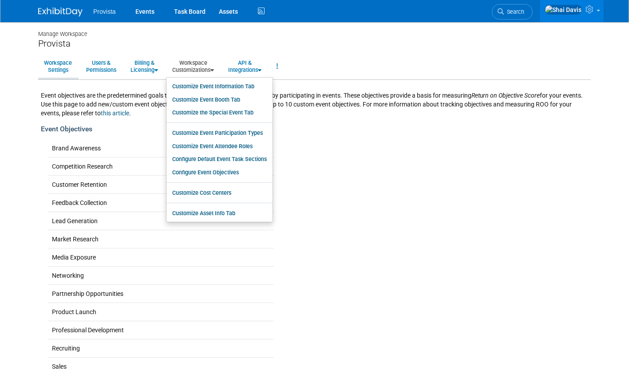
click at [53, 67] on link "Workspace Settings" at bounding box center [58, 66] width 40 height 22
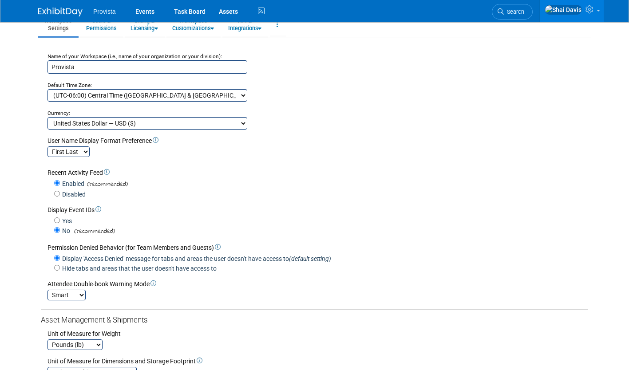
scroll to position [27, 0]
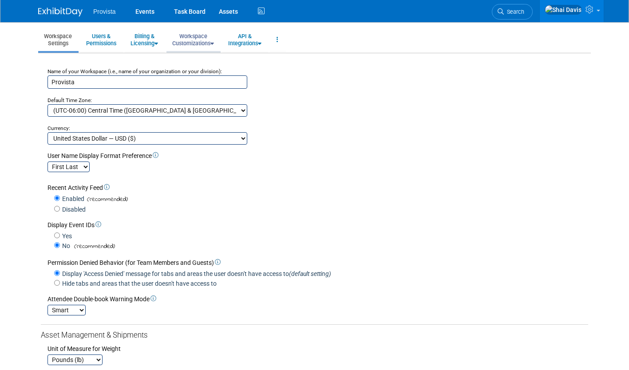
click at [189, 41] on link "Workspace Customizations" at bounding box center [192, 40] width 53 height 22
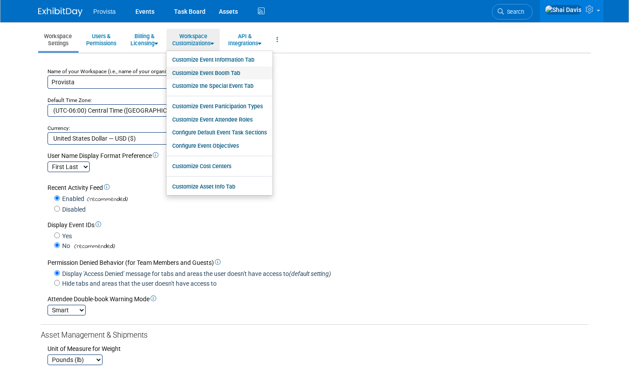
click at [200, 71] on link "Customize Event Booth Tab" at bounding box center [219, 73] width 106 height 13
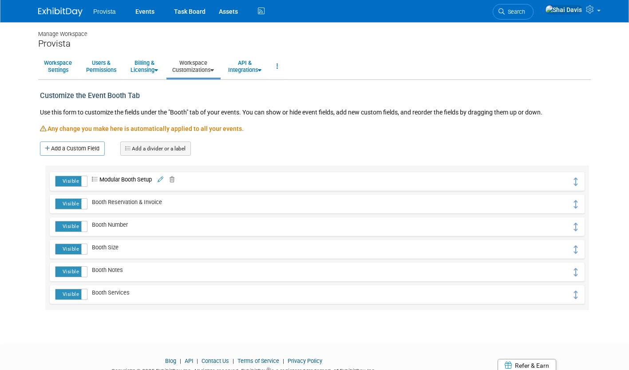
click at [197, 66] on link "Workspace Customizations" at bounding box center [192, 66] width 53 height 22
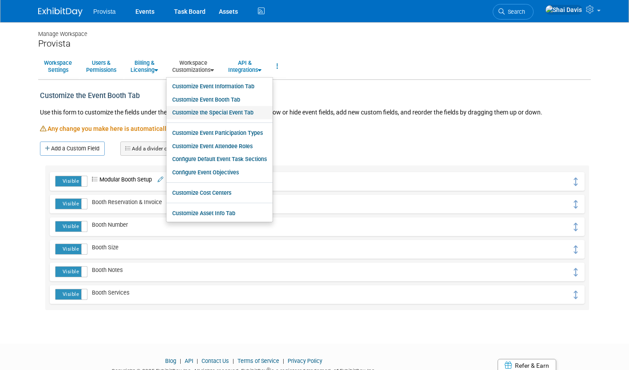
click at [210, 116] on link "Customize the Special Event Tab" at bounding box center [219, 112] width 106 height 13
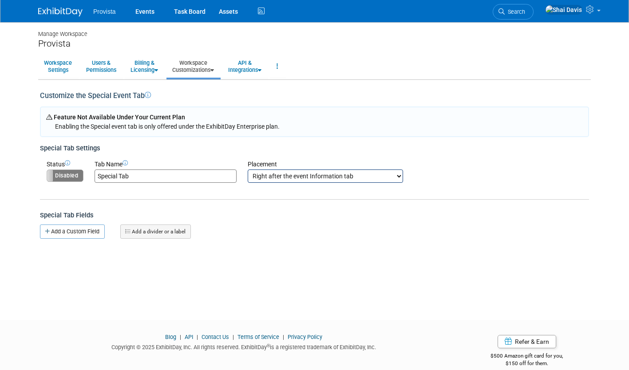
click at [182, 70] on link "Workspace Customizations" at bounding box center [192, 66] width 53 height 22
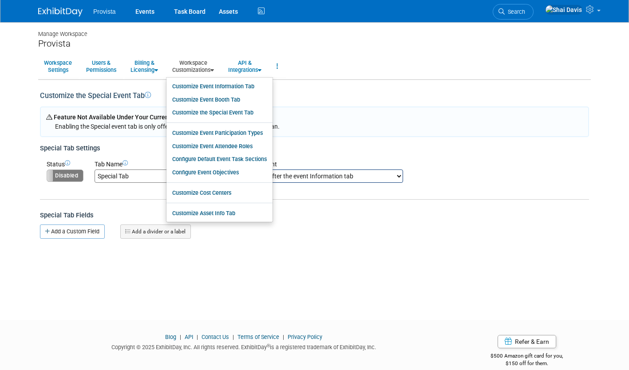
click at [507, 232] on div "Customize the Special Event Tab Feature Not Available Under Your Current Plan E…" at bounding box center [314, 161] width 553 height 162
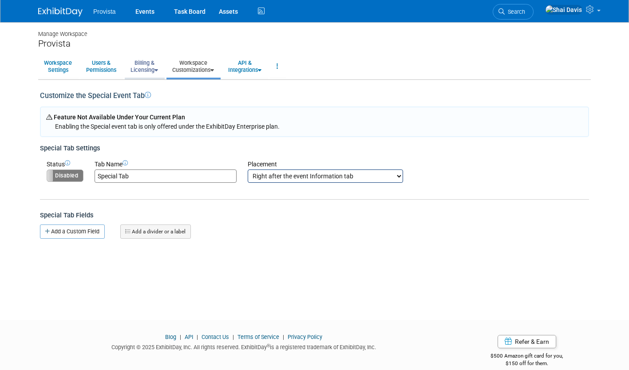
click at [142, 71] on link "Billing & Licensing" at bounding box center [144, 66] width 39 height 22
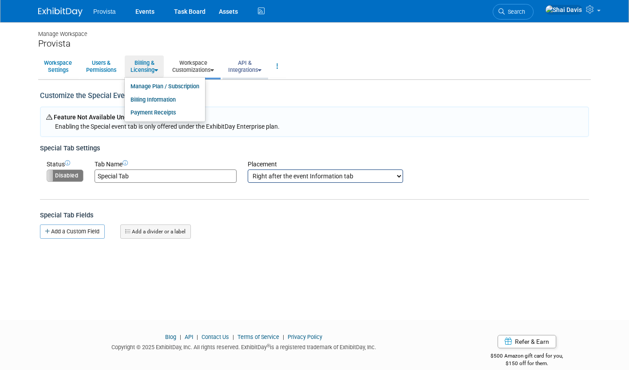
click at [232, 67] on link "API & Integrations" at bounding box center [244, 66] width 45 height 22
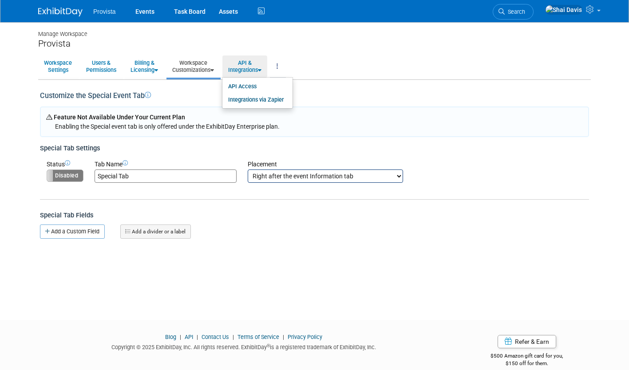
click at [280, 67] on link at bounding box center [277, 66] width 15 height 22
